Goal: Check status: Check status

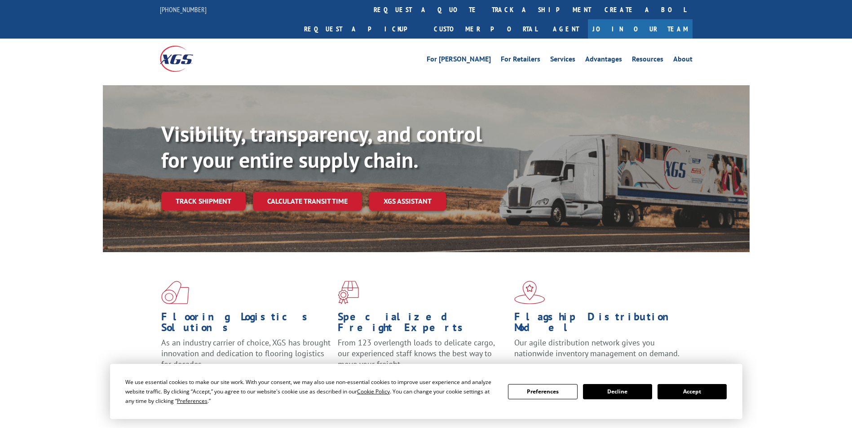
click at [199, 196] on div "Visibility, transparency, and control for your entire supply chain. Track shipm…" at bounding box center [455, 183] width 588 height 125
click at [216, 192] on link "Track shipment" at bounding box center [203, 201] width 84 height 19
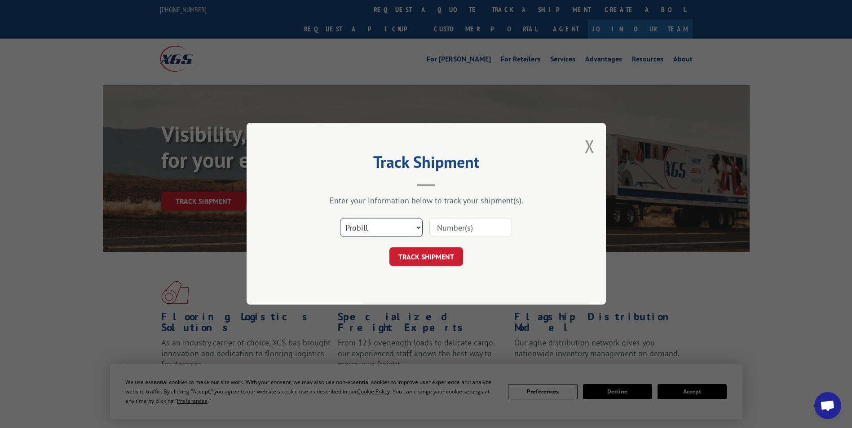
drag, startPoint x: 368, startPoint y: 223, endPoint x: 369, endPoint y: 238, distance: 15.3
click at [368, 223] on select "Select category... Probill BOL PO" at bounding box center [381, 228] width 83 height 19
select select "po"
click at [340, 219] on select "Select category... Probill BOL PO" at bounding box center [381, 228] width 83 height 19
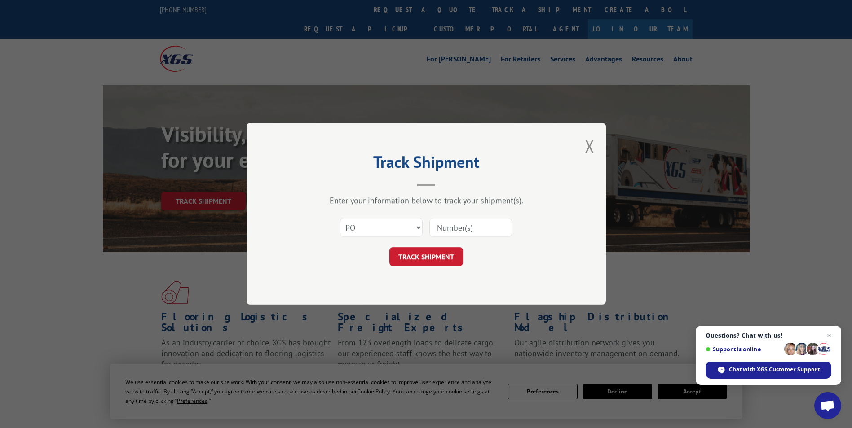
click at [491, 233] on input at bounding box center [470, 228] width 83 height 19
paste input "24533233"
type input "24533233"
click at [441, 254] on button "TRACK SHIPMENT" at bounding box center [426, 257] width 74 height 19
